Goal: Check status: Check status

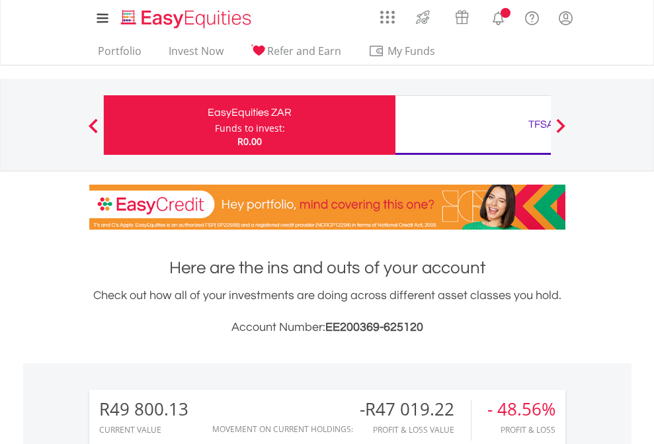
scroll to position [127, 208]
click at [215, 125] on div "Funds to invest:" at bounding box center [250, 128] width 70 height 13
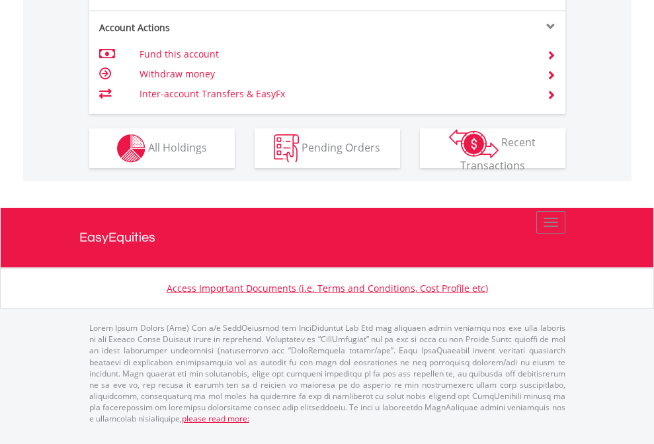
scroll to position [1241, 0]
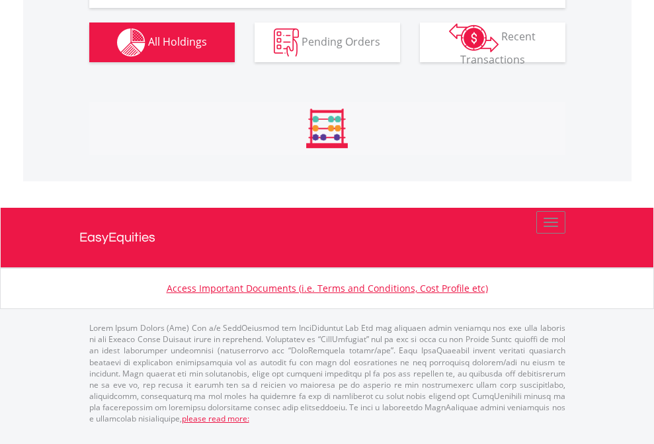
scroll to position [1471, 0]
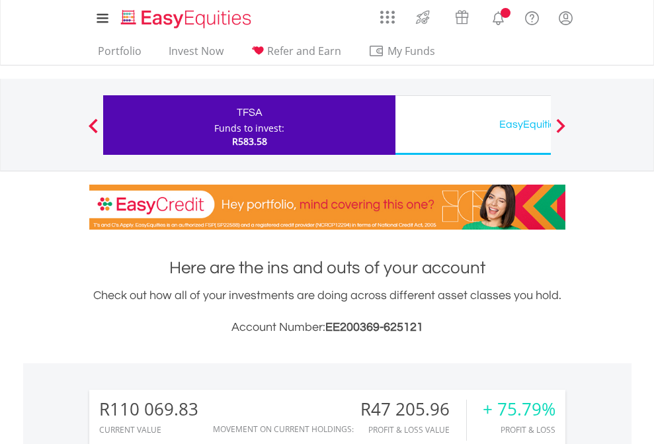
scroll to position [1040, 0]
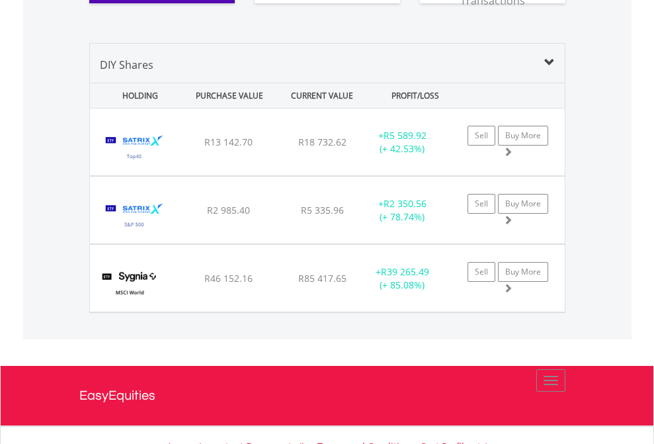
scroll to position [1524, 0]
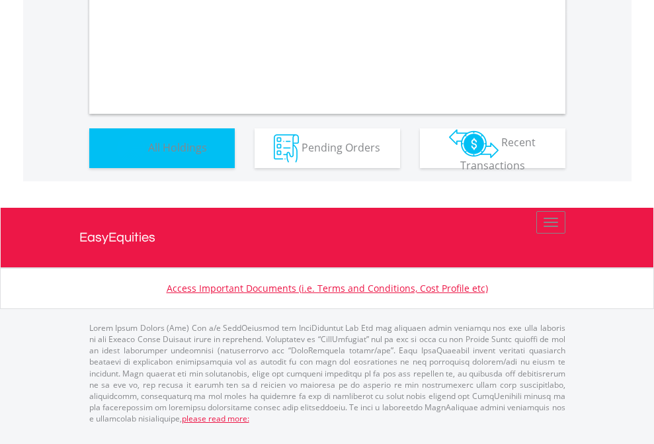
click at [148, 154] on span "All Holdings" at bounding box center [177, 147] width 59 height 15
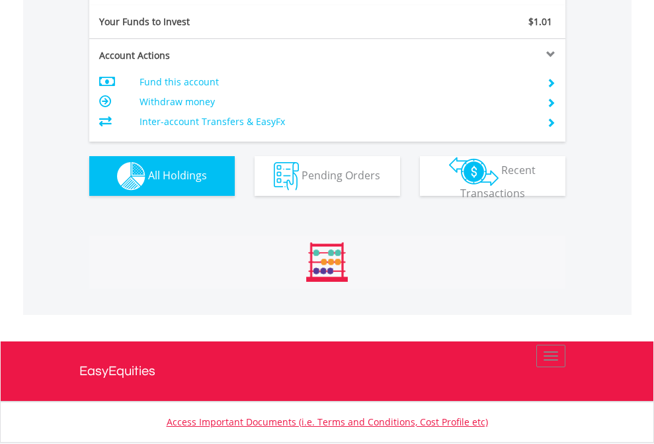
scroll to position [127, 208]
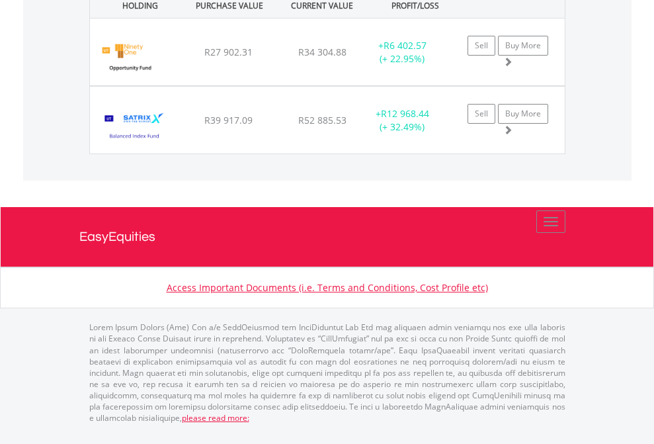
scroll to position [127, 208]
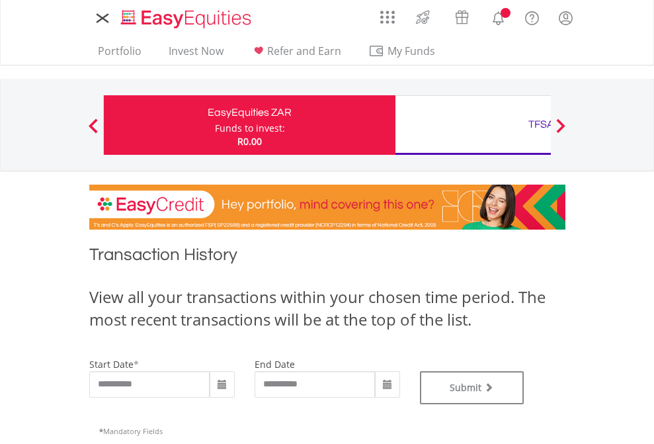
type input "**********"
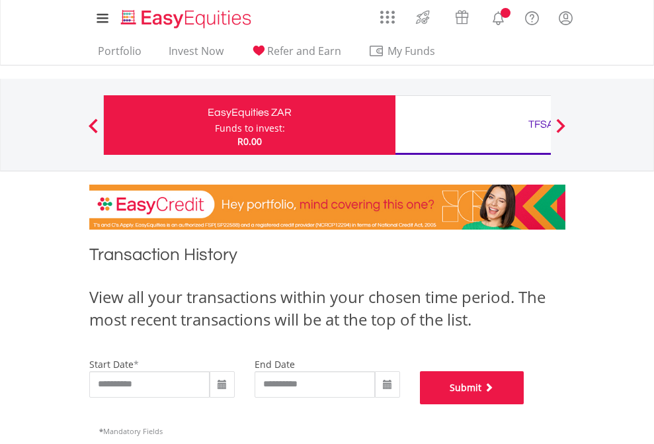
click at [525, 404] on button "Submit" at bounding box center [472, 387] width 105 height 33
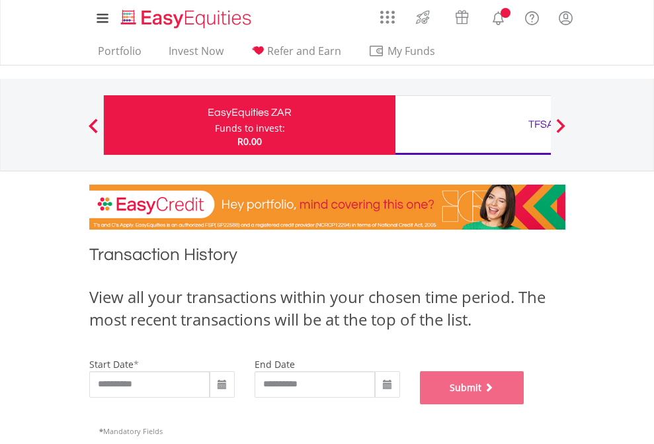
scroll to position [536, 0]
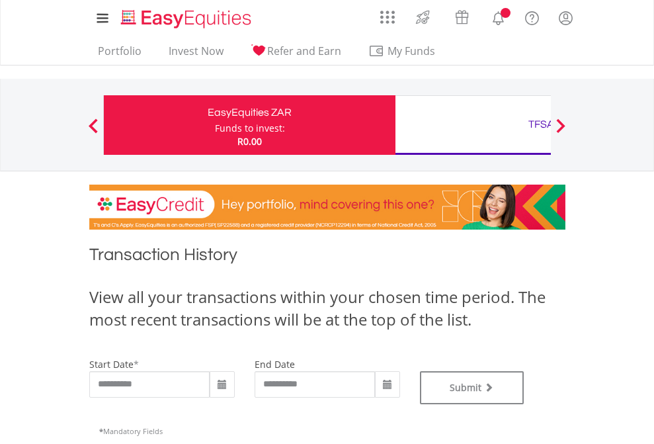
click at [473, 125] on div "TFSA" at bounding box center [541, 124] width 276 height 19
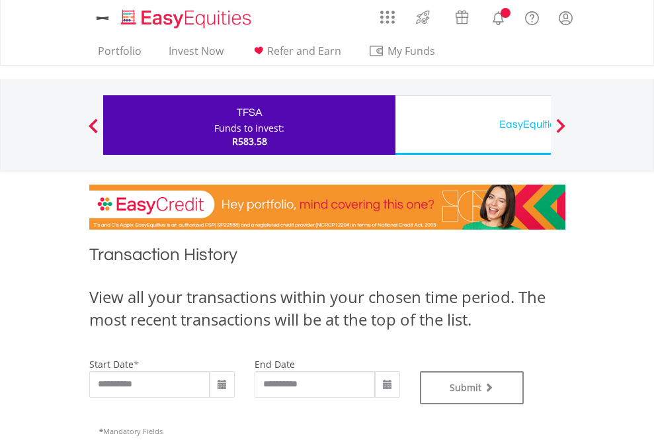
type input "**********"
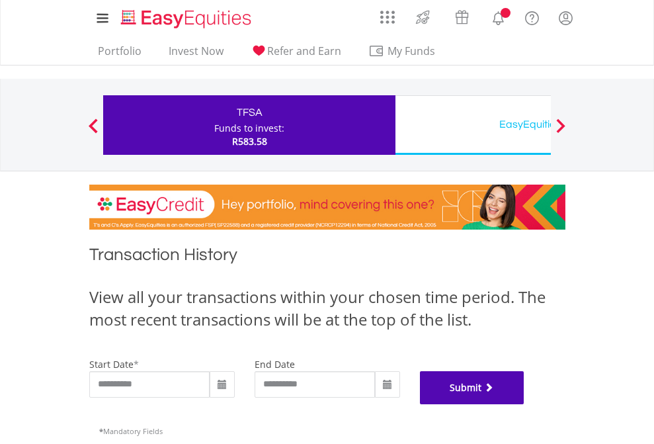
click at [525, 404] on button "Submit" at bounding box center [472, 387] width 105 height 33
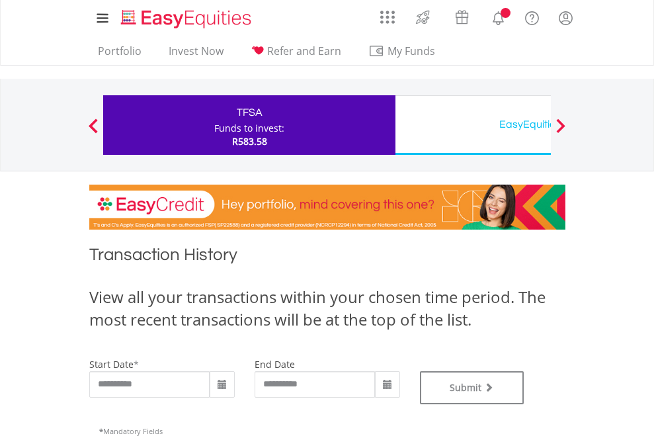
click at [473, 125] on div "EasyEquities USD" at bounding box center [541, 124] width 276 height 19
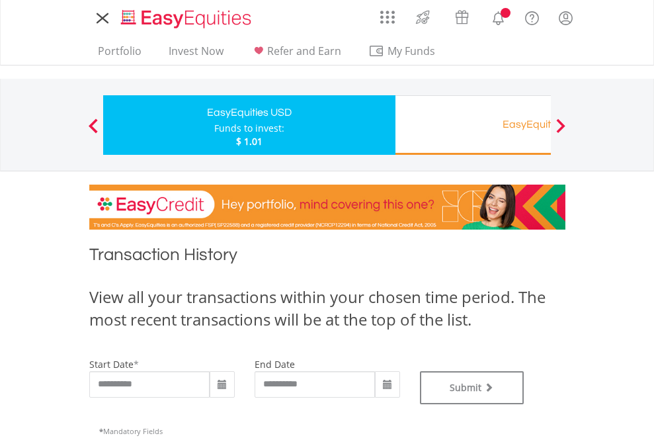
type input "**********"
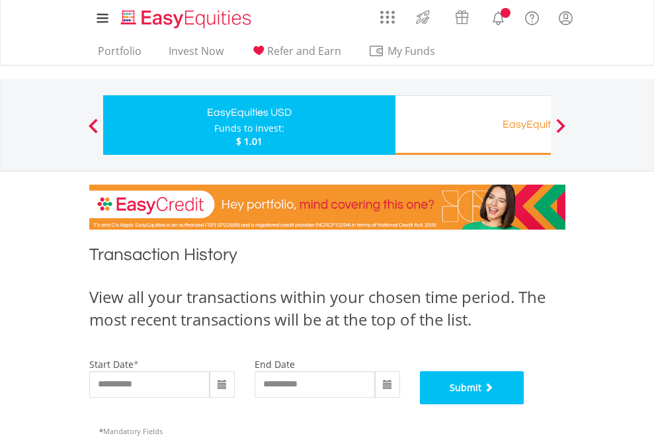
click at [525, 404] on button "Submit" at bounding box center [472, 387] width 105 height 33
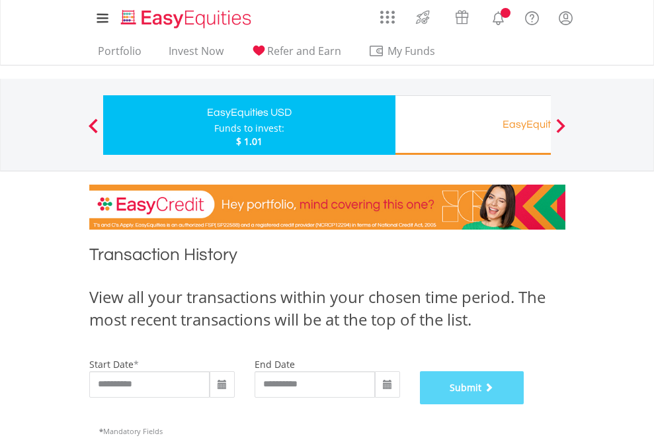
scroll to position [536, 0]
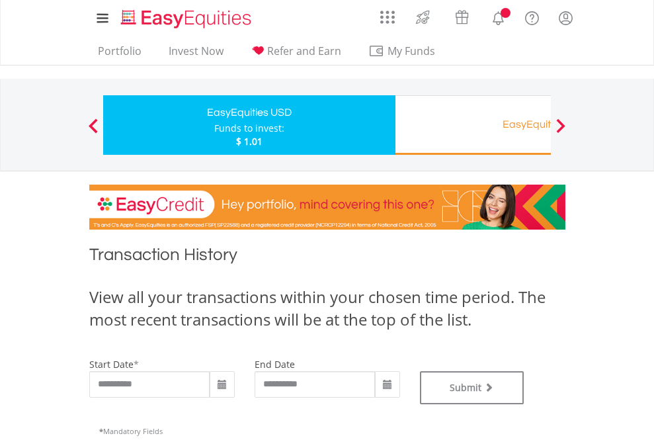
click at [473, 125] on div "EasyEquities RA" at bounding box center [541, 124] width 276 height 19
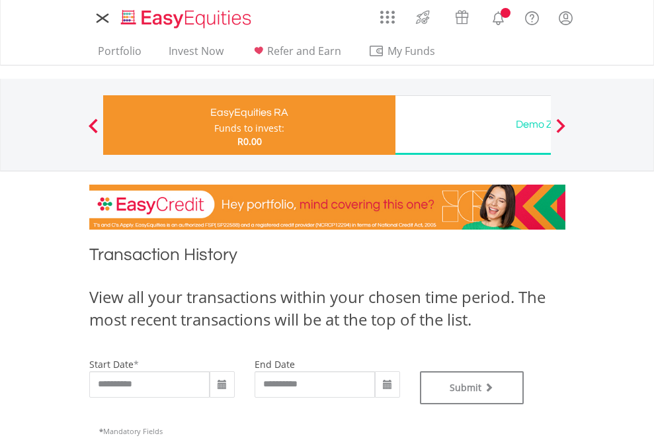
type input "**********"
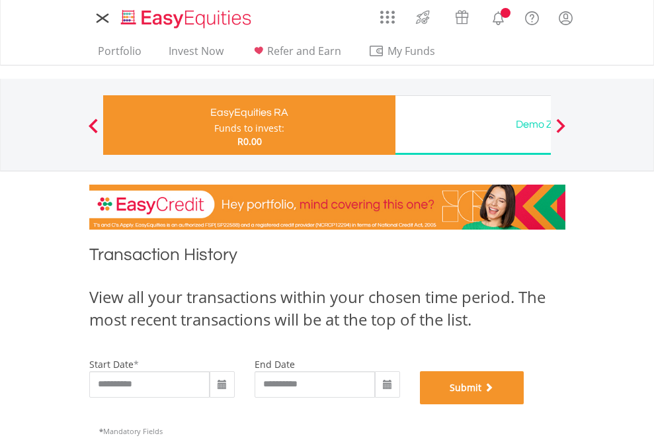
click at [525, 404] on button "Submit" at bounding box center [472, 387] width 105 height 33
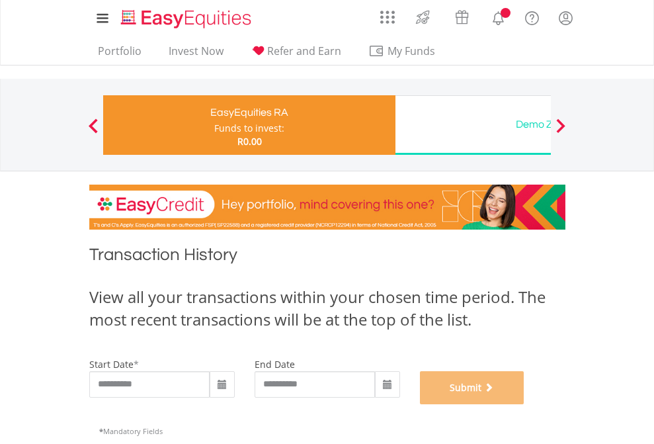
scroll to position [536, 0]
